Goal: Navigation & Orientation: Find specific page/section

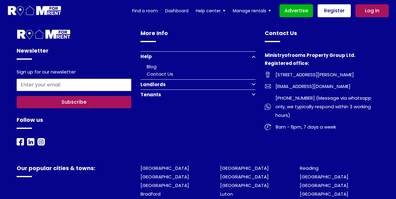
scroll to position [406, 0]
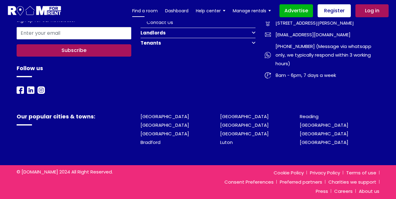
click at [148, 9] on link "Find a room" at bounding box center [145, 10] width 26 height 9
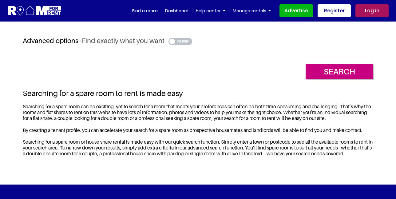
scroll to position [348, 0]
